Goal: Find specific page/section: Find specific page/section

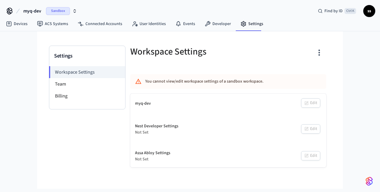
click at [36, 12] on span "myq-dev" at bounding box center [32, 10] width 18 height 7
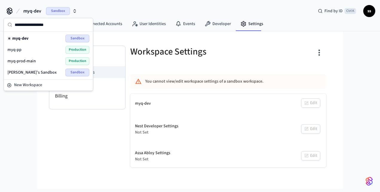
click at [30, 52] on div "myq-pp Production" at bounding box center [48, 50] width 82 height 8
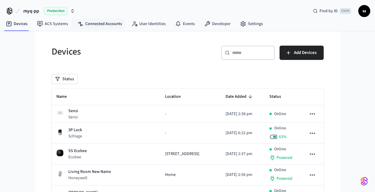
click at [102, 22] on link "Connected Accounts" at bounding box center [100, 24] width 54 height 11
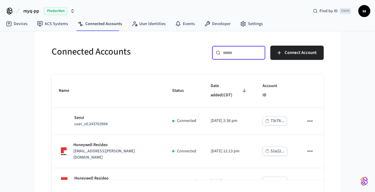
click at [240, 51] on input "text" at bounding box center [242, 53] width 39 height 6
paste input "**********"
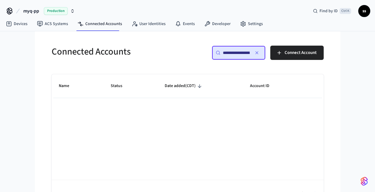
type input "**********"
click at [60, 10] on span "Production" at bounding box center [56, 11] width 24 height 8
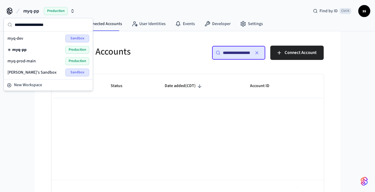
click at [21, 61] on span "myq-prod-main" at bounding box center [21, 61] width 28 height 6
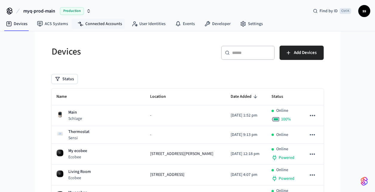
click at [97, 22] on link "Connected Accounts" at bounding box center [100, 24] width 54 height 11
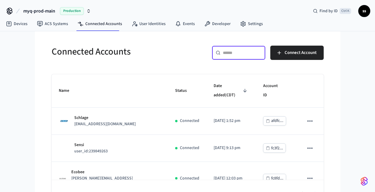
click at [243, 51] on input "text" at bounding box center [242, 53] width 39 height 6
paste input "**********"
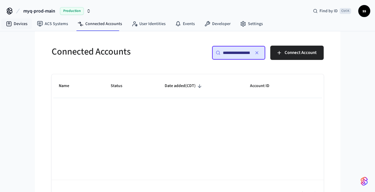
type input "**********"
click at [25, 24] on link "Devices" at bounding box center [16, 24] width 31 height 11
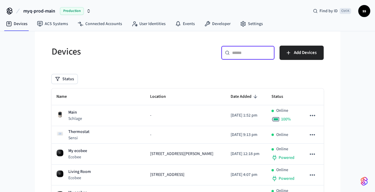
click at [240, 52] on input "text" at bounding box center [251, 53] width 39 height 6
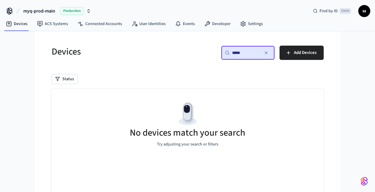
type input "*****"
click at [52, 11] on span "myq-prod-main" at bounding box center [39, 10] width 32 height 7
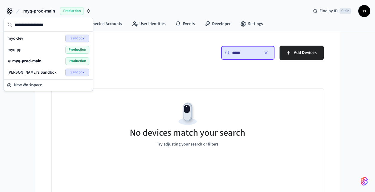
click at [45, 52] on div "myq-pp Production" at bounding box center [48, 50] width 82 height 8
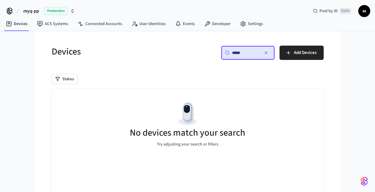
click at [126, 61] on div "Devices" at bounding box center [114, 51] width 140 height 26
click at [266, 53] on icon "button" at bounding box center [266, 52] width 5 height 5
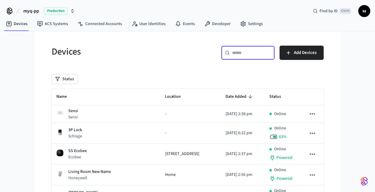
click at [244, 54] on input "text" at bounding box center [251, 53] width 39 height 6
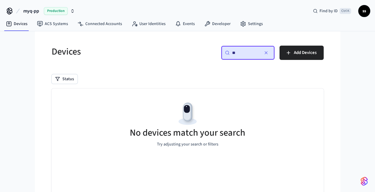
type input "*"
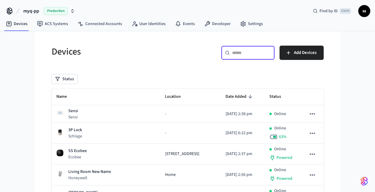
click at [245, 53] on input "text" at bounding box center [251, 53] width 39 height 6
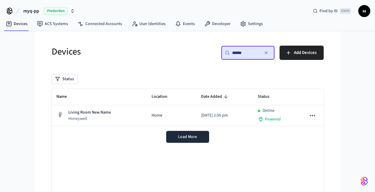
type input "******"
click at [100, 122] on td "Living Room New Name Honeywell" at bounding box center [99, 115] width 95 height 21
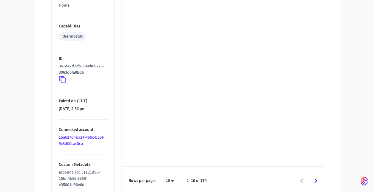
scroll to position [441, 0]
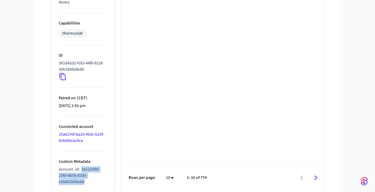
drag, startPoint x: 81, startPoint y: 169, endPoint x: 93, endPoint y: 181, distance: 16.9
click at [93, 181] on p "account_id : 3a121d98-15fd-4b56-8350-e35801b96e6d" at bounding box center [83, 176] width 48 height 19
copy span "3a121d98-15fd-4b56-8350-e35801b96e6d"
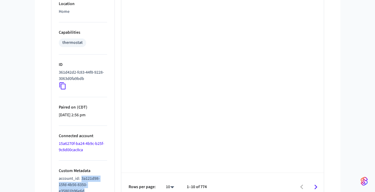
scroll to position [435, 0]
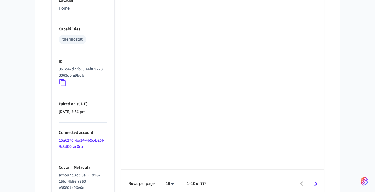
click at [83, 141] on link "15a6270f-ba24-4b9c-b25f-9c8d00cac8ca" at bounding box center [81, 144] width 45 height 12
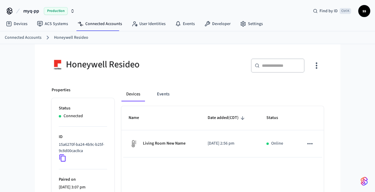
click at [187, 135] on td "Living Room New Name" at bounding box center [160, 143] width 79 height 27
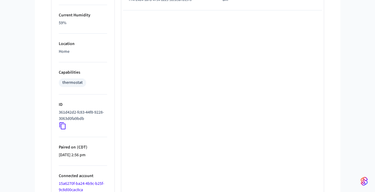
scroll to position [441, 0]
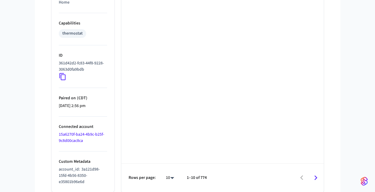
click at [64, 76] on icon at bounding box center [63, 77] width 8 height 8
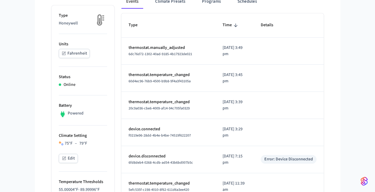
scroll to position [41, 0]
